Goal: Task Accomplishment & Management: Use online tool/utility

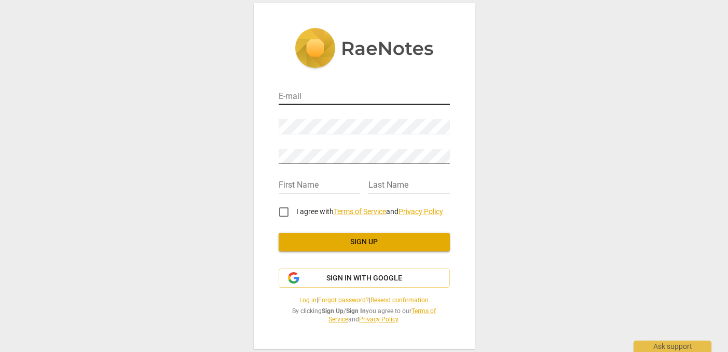
click at [297, 95] on input "email" at bounding box center [363, 97] width 171 height 15
type input "maureenlallymartin@gmail.com"
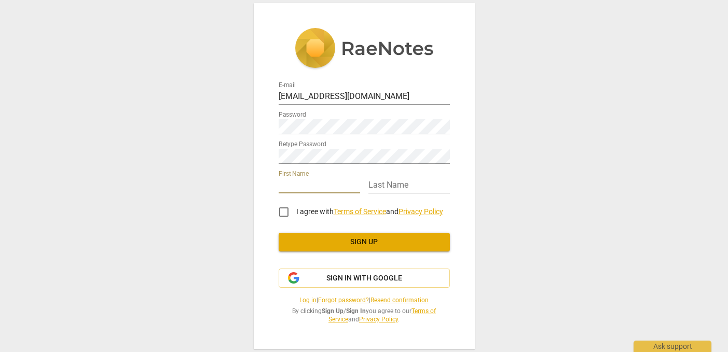
click at [298, 190] on input "text" at bounding box center [318, 185] width 81 height 15
type input "Maureen"
click at [395, 184] on input "text" at bounding box center [408, 185] width 81 height 15
type input "Martin"
click at [282, 212] on input "I agree with Terms of Service and Privacy Policy" at bounding box center [283, 212] width 25 height 25
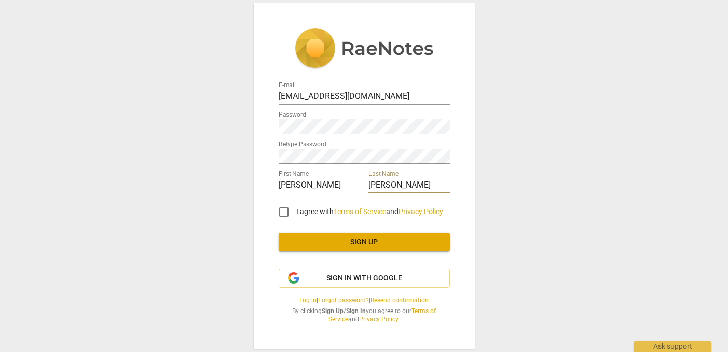
checkbox input "true"
click at [343, 241] on span "Sign up" at bounding box center [364, 242] width 155 height 10
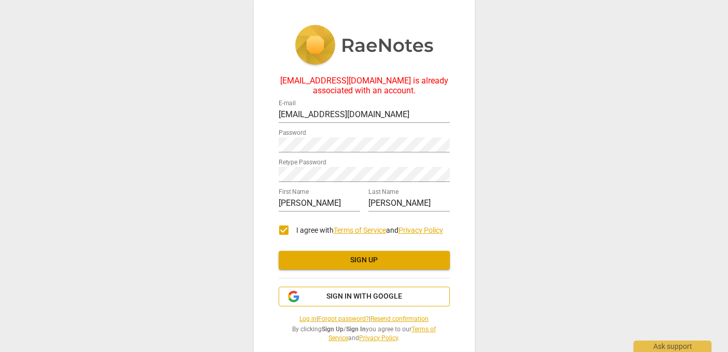
click at [346, 295] on span "Sign in with Google" at bounding box center [364, 296] width 76 height 10
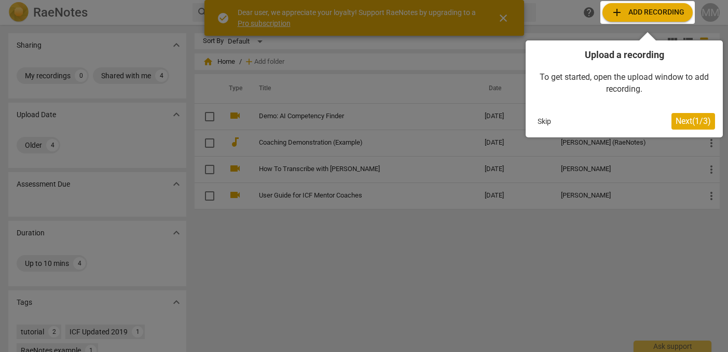
click at [646, 10] on div at bounding box center [647, 12] width 94 height 23
click at [681, 120] on span "Next ( 1 / 3 )" at bounding box center [692, 121] width 35 height 10
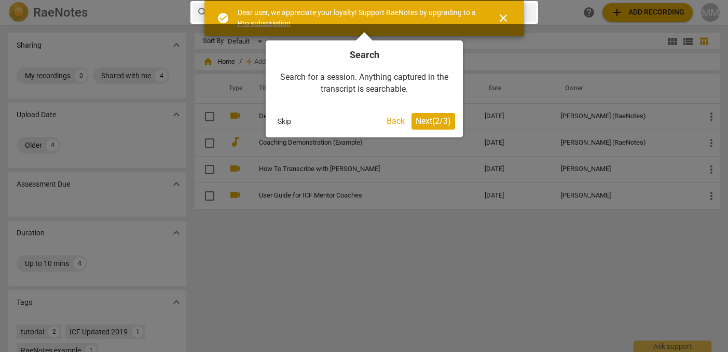
click at [437, 118] on span "Next ( 2 / 3 )" at bounding box center [432, 121] width 35 height 10
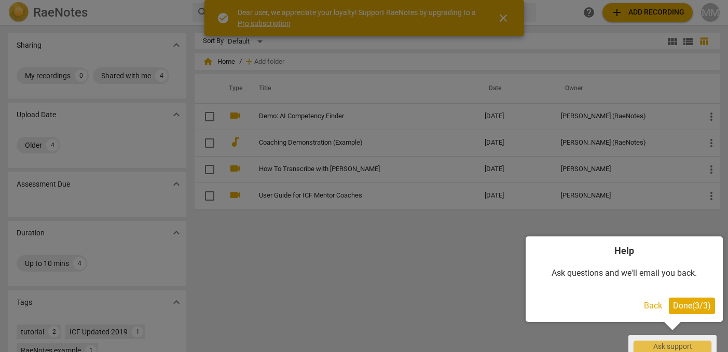
click at [505, 17] on div at bounding box center [364, 176] width 728 height 352
click at [689, 306] on span "Done ( 3 / 3 )" at bounding box center [692, 306] width 38 height 10
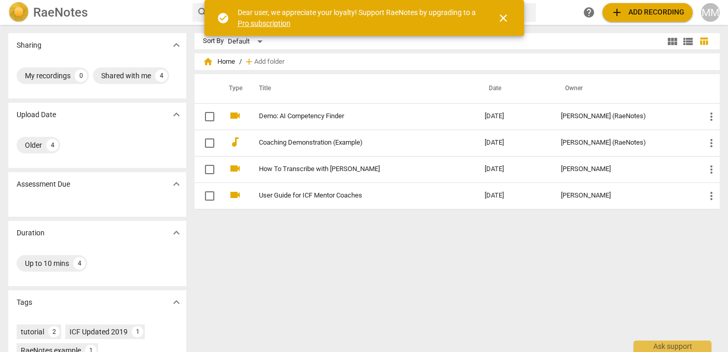
click at [504, 18] on span "close" at bounding box center [503, 18] width 12 height 12
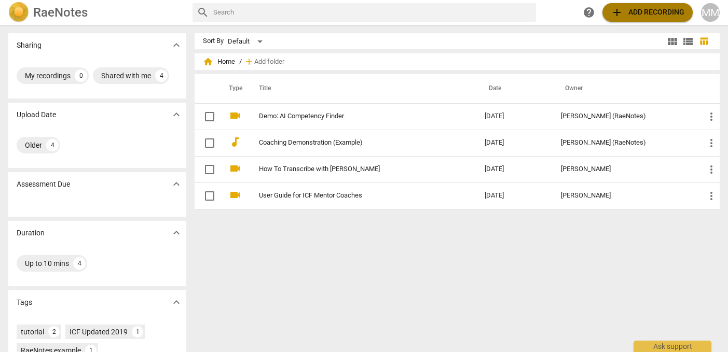
click at [646, 9] on span "add Add recording" at bounding box center [647, 12] width 74 height 12
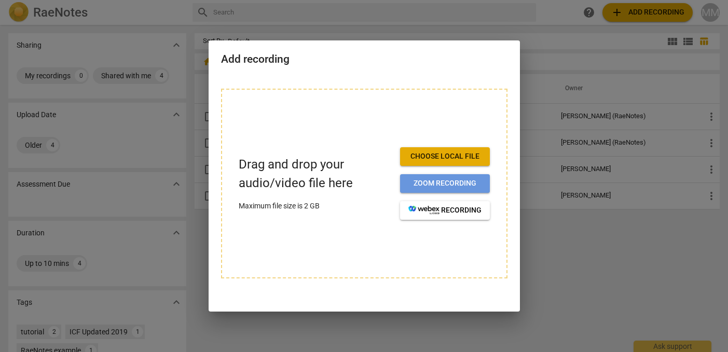
click at [453, 182] on span "Zoom recording" at bounding box center [444, 183] width 73 height 10
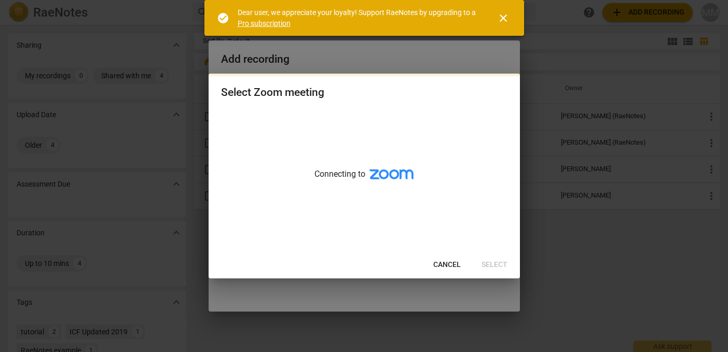
click at [504, 19] on span "close" at bounding box center [503, 18] width 12 height 12
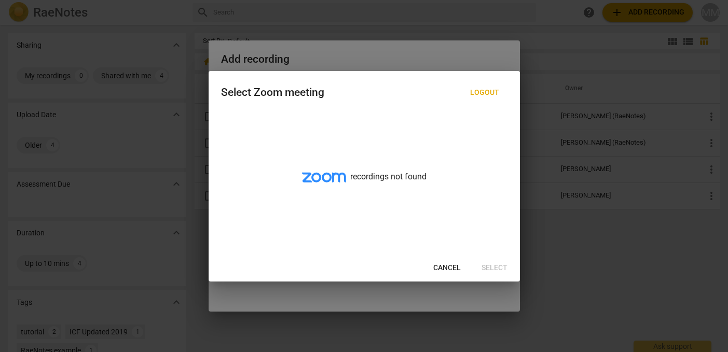
click at [443, 267] on span "Cancel" at bounding box center [446, 268] width 27 height 10
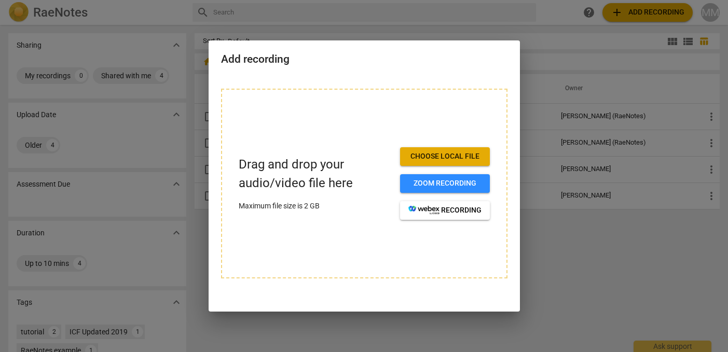
click at [462, 156] on span "Choose local file" at bounding box center [444, 156] width 73 height 10
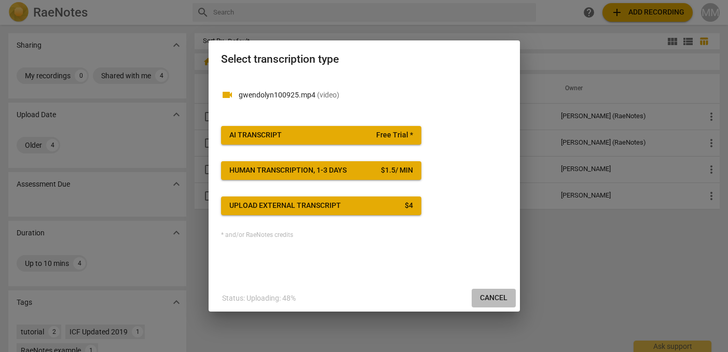
click at [498, 295] on span "Cancel" at bounding box center [493, 298] width 27 height 10
